Goal: Task Accomplishment & Management: Use online tool/utility

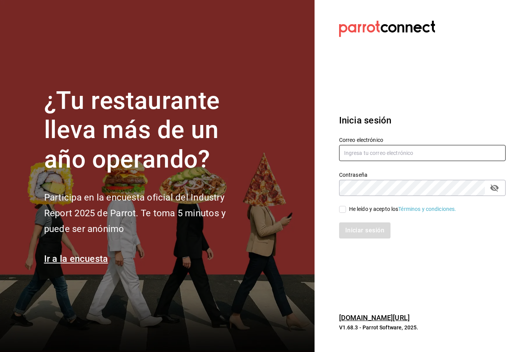
click at [392, 161] on input "text" at bounding box center [422, 153] width 167 height 16
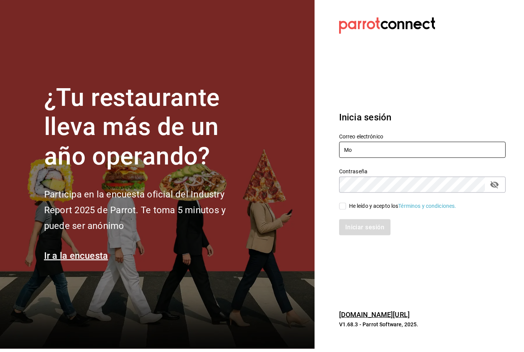
type input "M"
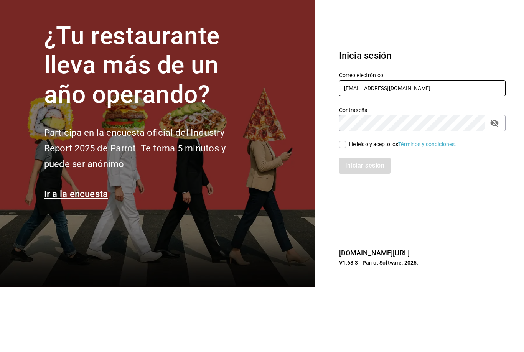
type input "mochomos.puebla@grupocosteno.com"
click at [342, 206] on input "He leído y acepto los Términos y condiciones." at bounding box center [342, 209] width 7 height 7
checkbox input "true"
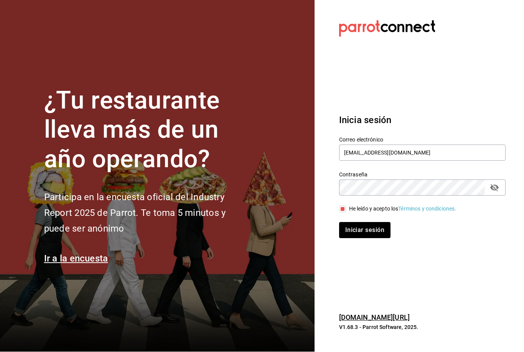
click at [373, 223] on button "Iniciar sesión" at bounding box center [364, 231] width 51 height 16
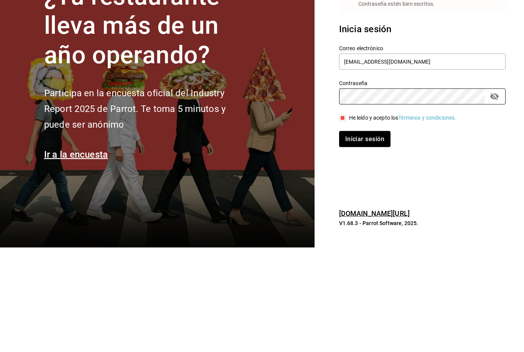
click at [500, 195] on button "passwordField" at bounding box center [494, 201] width 13 height 13
click at [363, 236] on button "Iniciar sesión" at bounding box center [364, 244] width 51 height 16
click at [365, 236] on button "Iniciar sesión" at bounding box center [364, 244] width 51 height 16
click at [376, 236] on button "Iniciar sesión" at bounding box center [364, 244] width 51 height 16
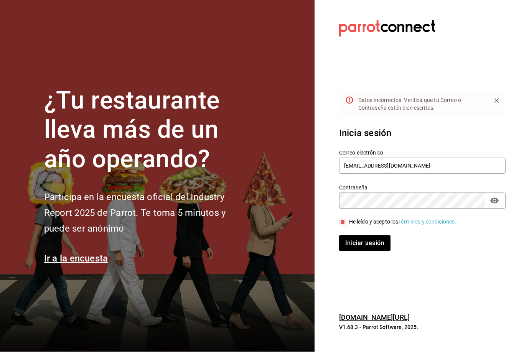
click at [373, 236] on button "Iniciar sesión" at bounding box center [364, 244] width 51 height 16
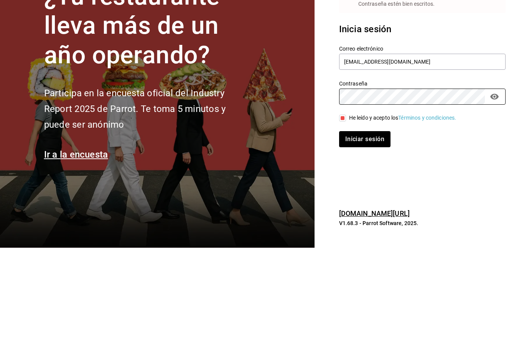
click at [363, 236] on button "Iniciar sesión" at bounding box center [364, 244] width 51 height 16
click at [371, 236] on button "Iniciar sesión" at bounding box center [364, 244] width 51 height 16
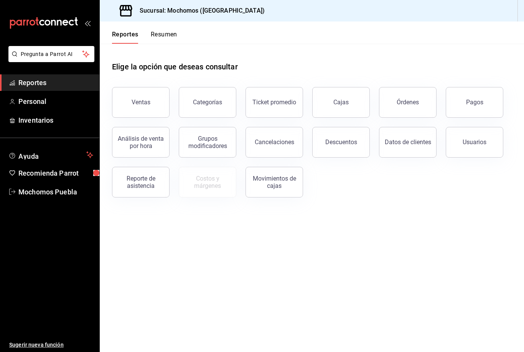
click at [399, 102] on div "Órdenes" at bounding box center [408, 102] width 22 height 7
